Goal: Transaction & Acquisition: Purchase product/service

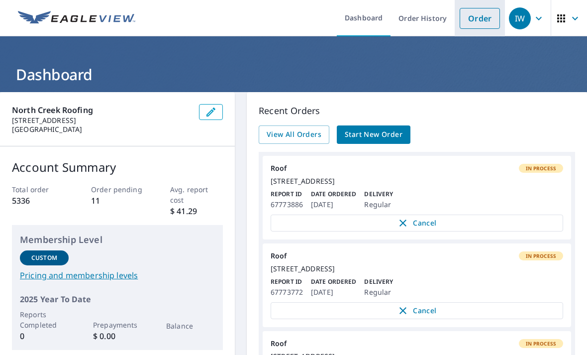
click at [488, 24] on link "Order" at bounding box center [480, 18] width 40 height 21
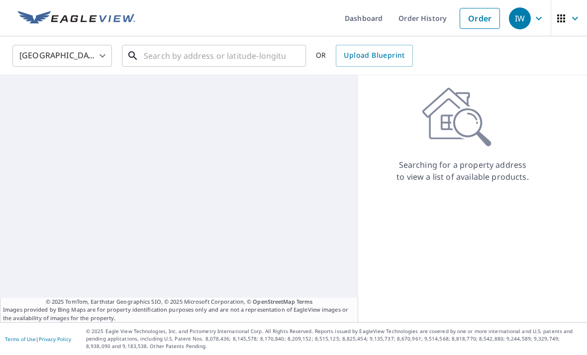
click at [284, 61] on input "text" at bounding box center [215, 56] width 142 height 28
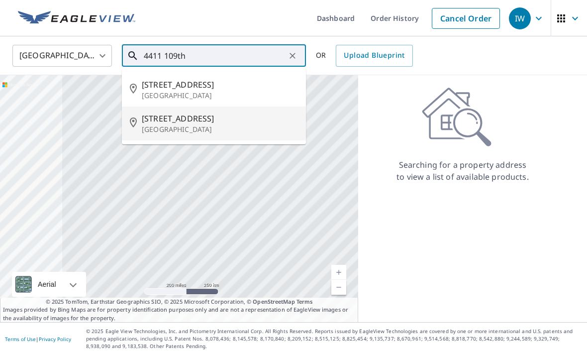
click at [262, 130] on p "[GEOGRAPHIC_DATA]" at bounding box center [220, 129] width 156 height 10
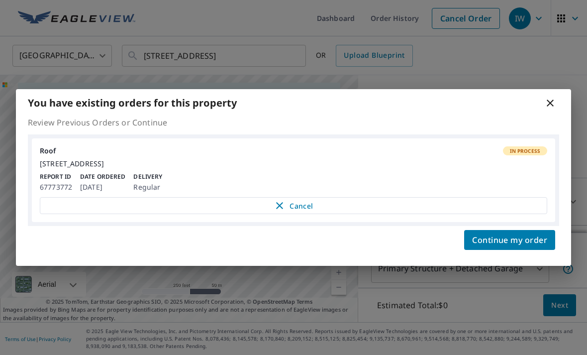
click at [337, 305] on div "You have existing orders for this property Review Previous Orders or Continue R…" at bounding box center [293, 177] width 587 height 355
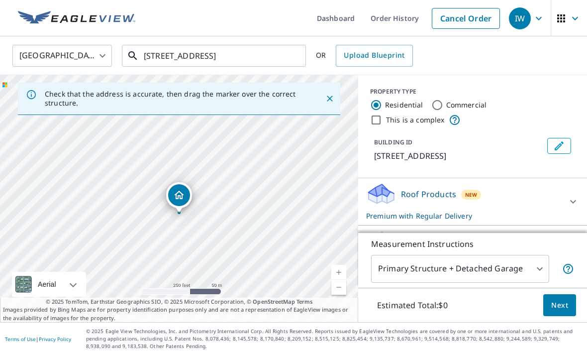
click at [276, 61] on input "[STREET_ADDRESS]" at bounding box center [215, 56] width 142 height 28
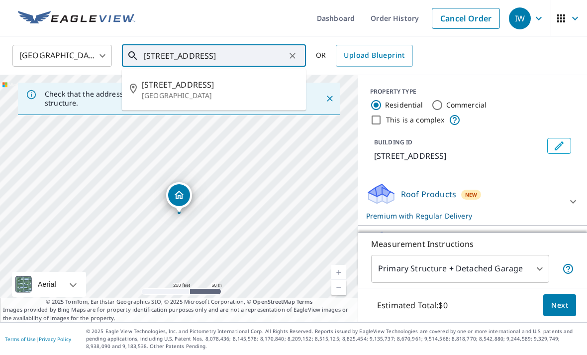
click at [264, 59] on input "[STREET_ADDRESS]" at bounding box center [215, 56] width 142 height 28
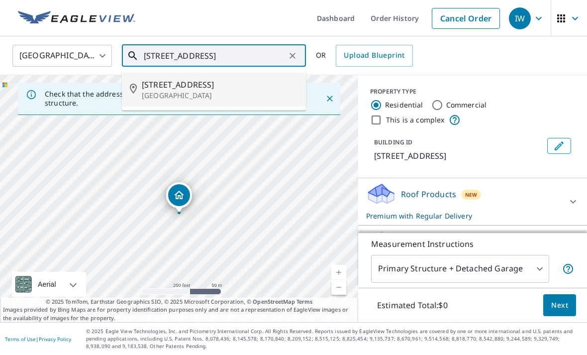
click at [249, 82] on span "[STREET_ADDRESS]" at bounding box center [220, 85] width 156 height 12
type input "[STREET_ADDRESS]"
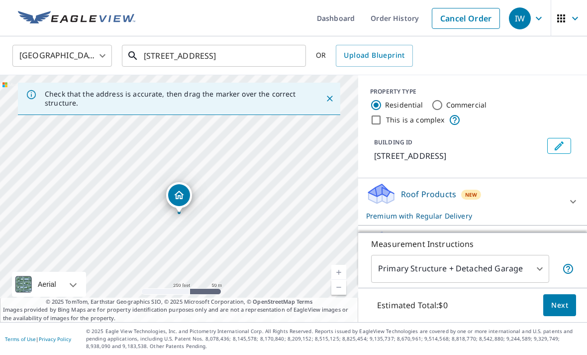
click at [254, 56] on input "[STREET_ADDRESS]" at bounding box center [215, 56] width 142 height 28
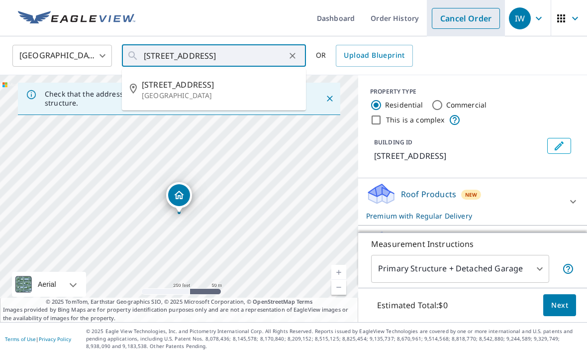
click at [480, 17] on link "Cancel Order" at bounding box center [466, 18] width 68 height 21
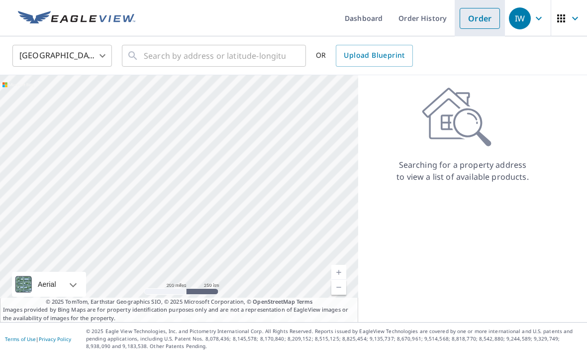
click at [481, 20] on link "Order" at bounding box center [480, 18] width 40 height 21
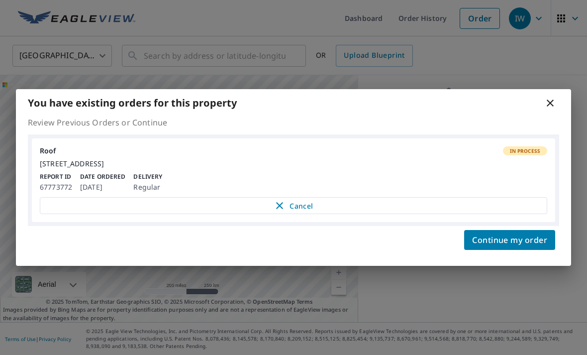
click at [236, 58] on div "You have existing orders for this property Review Previous Orders or Continue R…" at bounding box center [293, 177] width 587 height 355
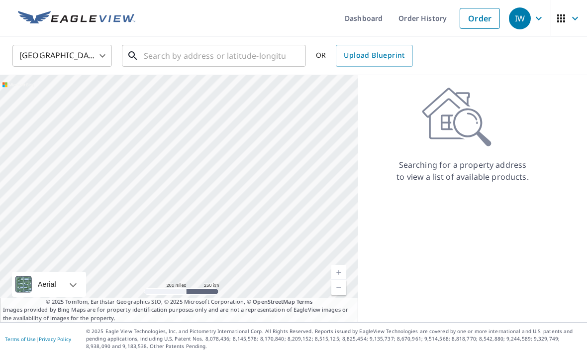
click at [250, 61] on input "text" at bounding box center [215, 56] width 142 height 28
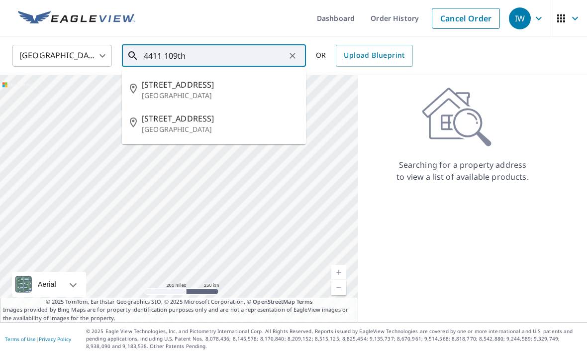
click at [262, 121] on span "[STREET_ADDRESS]" at bounding box center [220, 119] width 156 height 12
type input "[STREET_ADDRESS]"
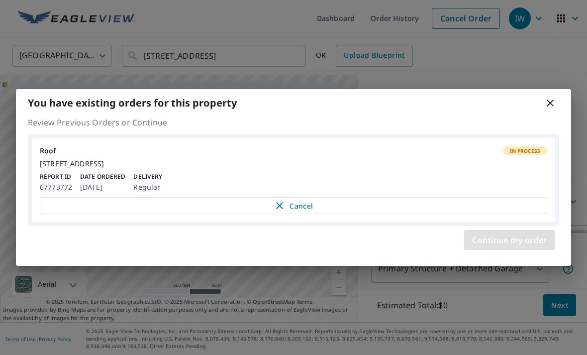
click at [500, 245] on span "Continue my order" at bounding box center [509, 240] width 75 height 14
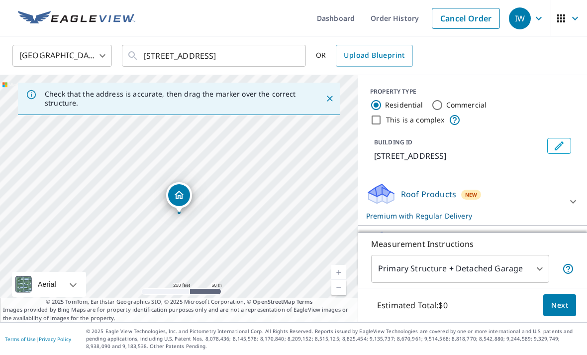
click at [561, 312] on span "Next" at bounding box center [560, 305] width 17 height 12
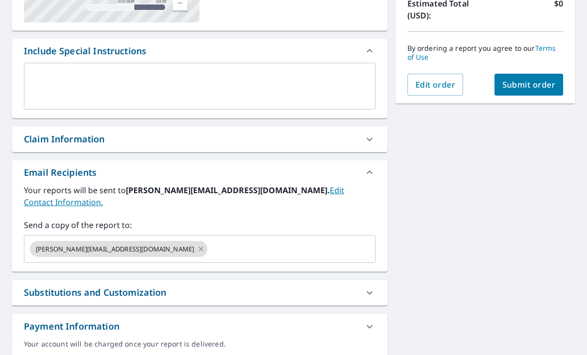
scroll to position [234, 0]
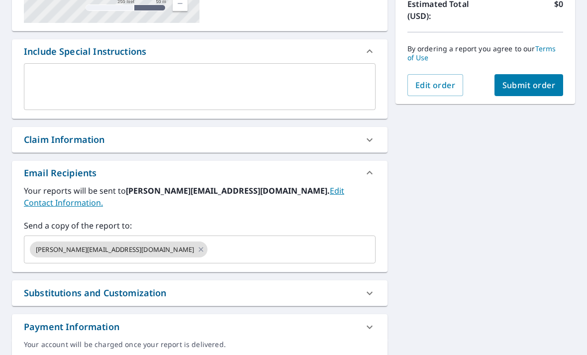
click at [321, 243] on input "text" at bounding box center [282, 249] width 147 height 19
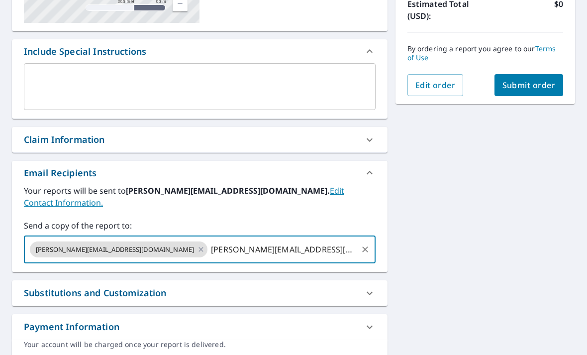
type input "[PERSON_NAME][EMAIL_ADDRESS][DOMAIN_NAME]"
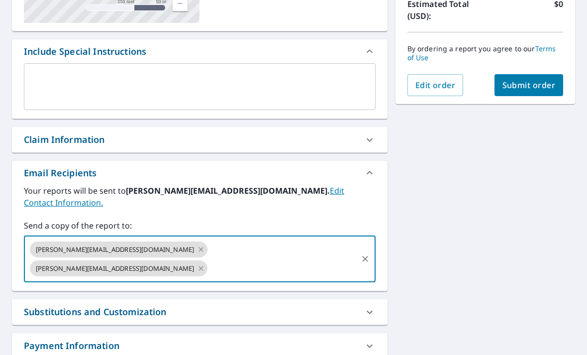
click at [556, 91] on button "Submit order" at bounding box center [529, 85] width 69 height 22
checkbox input "true"
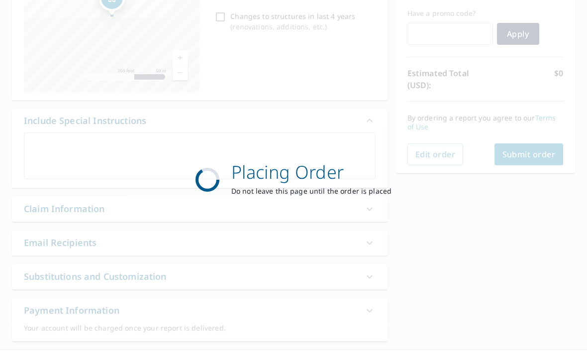
scroll to position [161, 0]
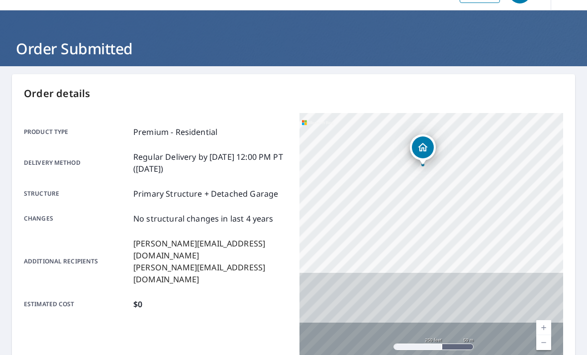
scroll to position [32, 0]
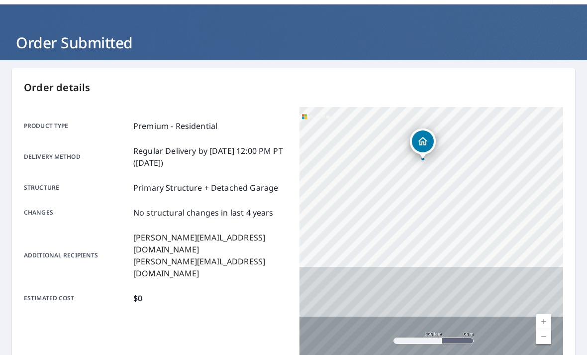
click at [547, 319] on link "Current Level 17, Zoom In" at bounding box center [544, 321] width 15 height 15
click at [546, 319] on link "Current Level 18, Zoom In" at bounding box center [544, 321] width 15 height 15
click at [545, 319] on link "Current Level 19, Zoom In" at bounding box center [544, 321] width 15 height 15
click at [544, 320] on link "Current Level 20, Zoom In Disabled" at bounding box center [544, 321] width 15 height 15
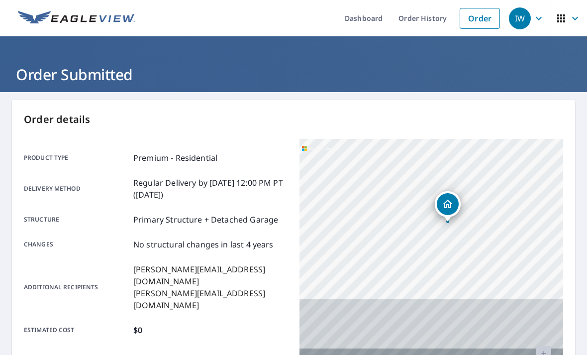
scroll to position [0, 0]
click at [479, 15] on link "Order" at bounding box center [480, 18] width 40 height 21
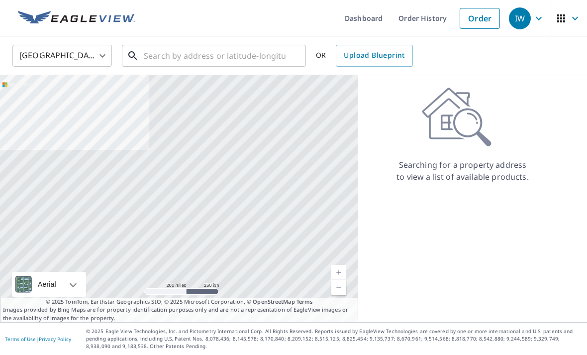
click at [275, 56] on input "text" at bounding box center [215, 56] width 142 height 28
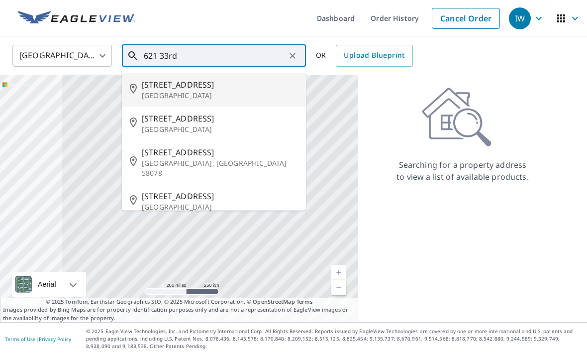
click at [251, 79] on span "[STREET_ADDRESS]" at bounding box center [220, 85] width 156 height 12
type input "[STREET_ADDRESS]"
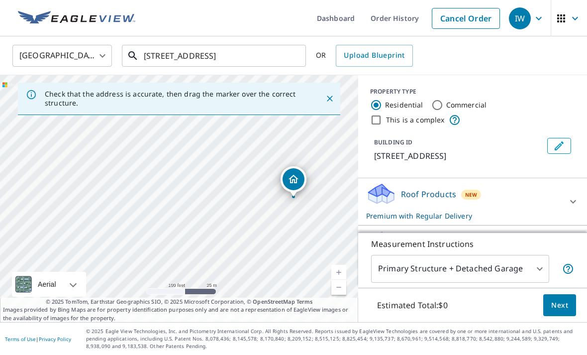
click at [269, 60] on input "[STREET_ADDRESS]" at bounding box center [215, 56] width 142 height 28
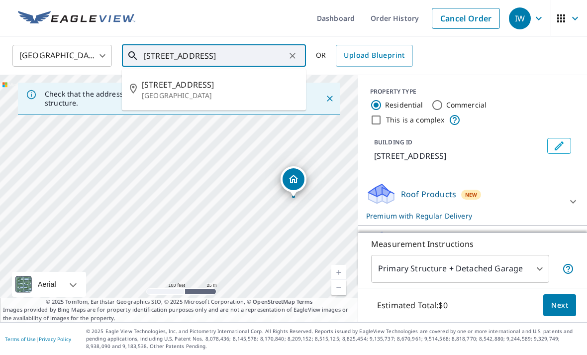
click at [257, 79] on span "[STREET_ADDRESS]" at bounding box center [220, 85] width 156 height 12
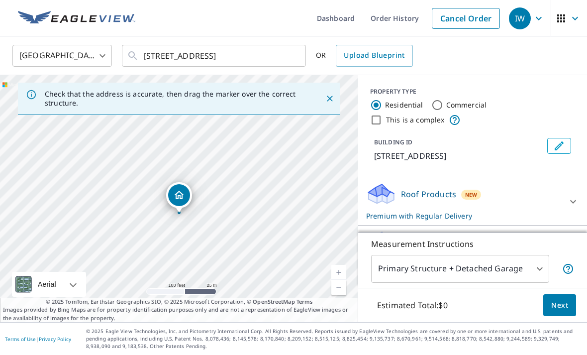
click at [343, 280] on link "Current Level 18, Zoom In" at bounding box center [339, 272] width 15 height 15
click at [342, 296] on div "[STREET_ADDRESS]" at bounding box center [179, 198] width 358 height 247
click at [346, 280] on link "Current Level 19, Zoom In" at bounding box center [339, 272] width 15 height 15
click at [567, 312] on span "Next" at bounding box center [560, 305] width 17 height 12
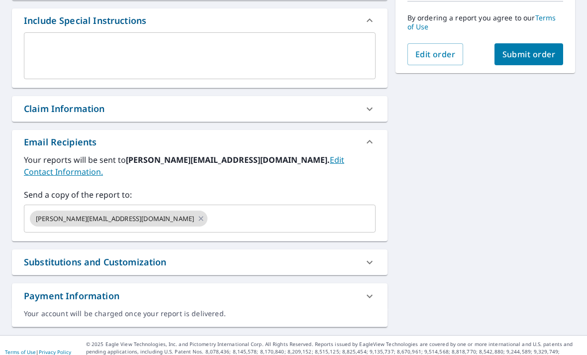
scroll to position [234, 0]
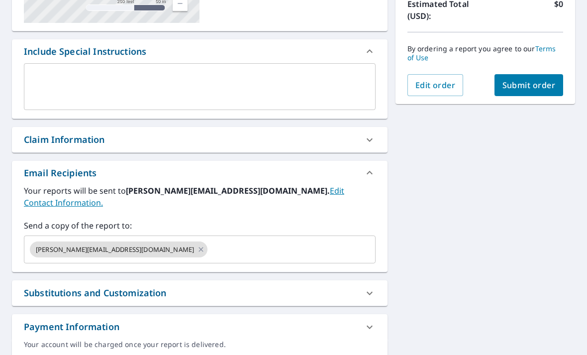
click at [294, 241] on input "text" at bounding box center [282, 249] width 147 height 19
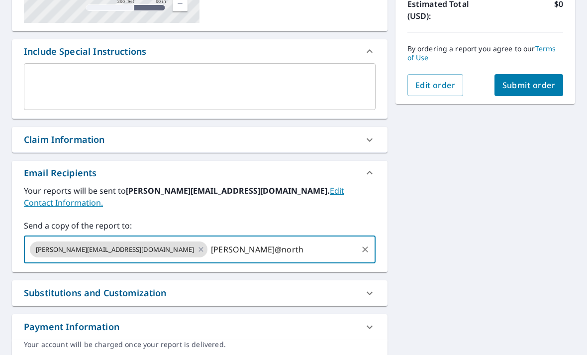
click at [297, 240] on input "[PERSON_NAME]@north" at bounding box center [282, 249] width 147 height 19
type input "[PERSON_NAME][EMAIL_ADDRESS][DOMAIN_NAME]"
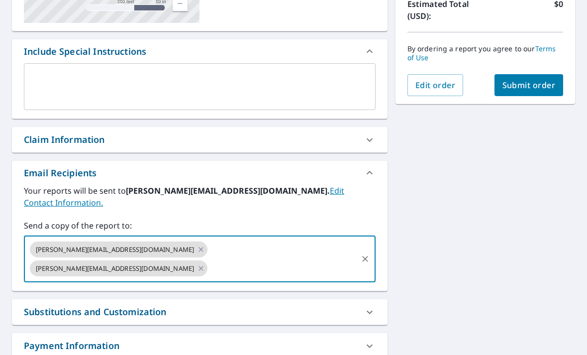
click at [549, 87] on span "Submit order" at bounding box center [529, 85] width 53 height 11
checkbox input "true"
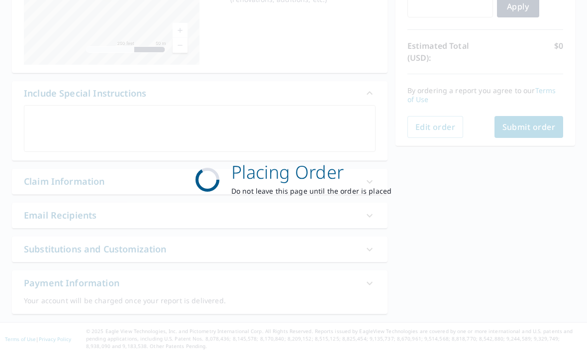
scroll to position [161, 0]
